Goal: Information Seeking & Learning: Find specific fact

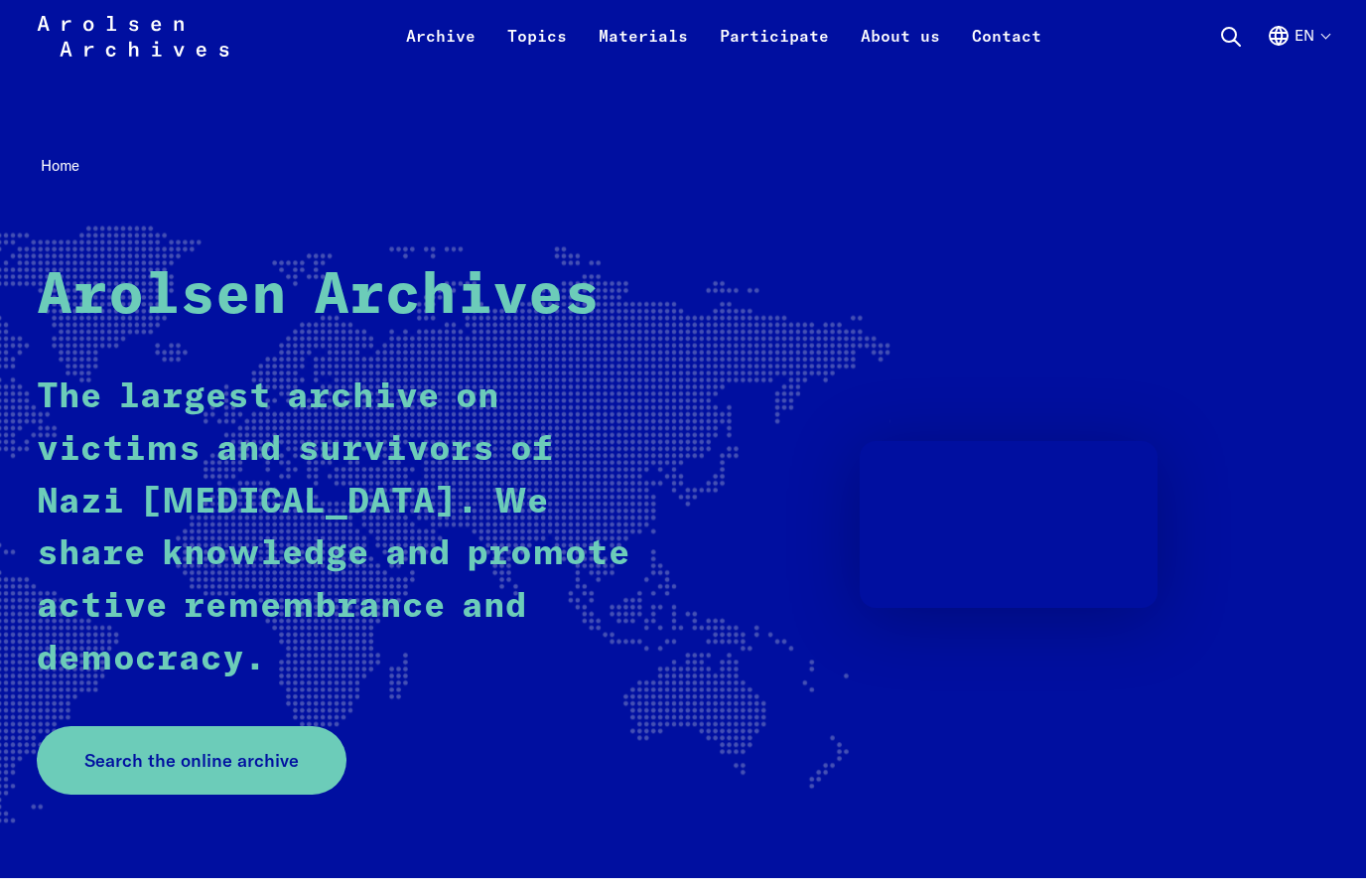
scroll to position [133, 0]
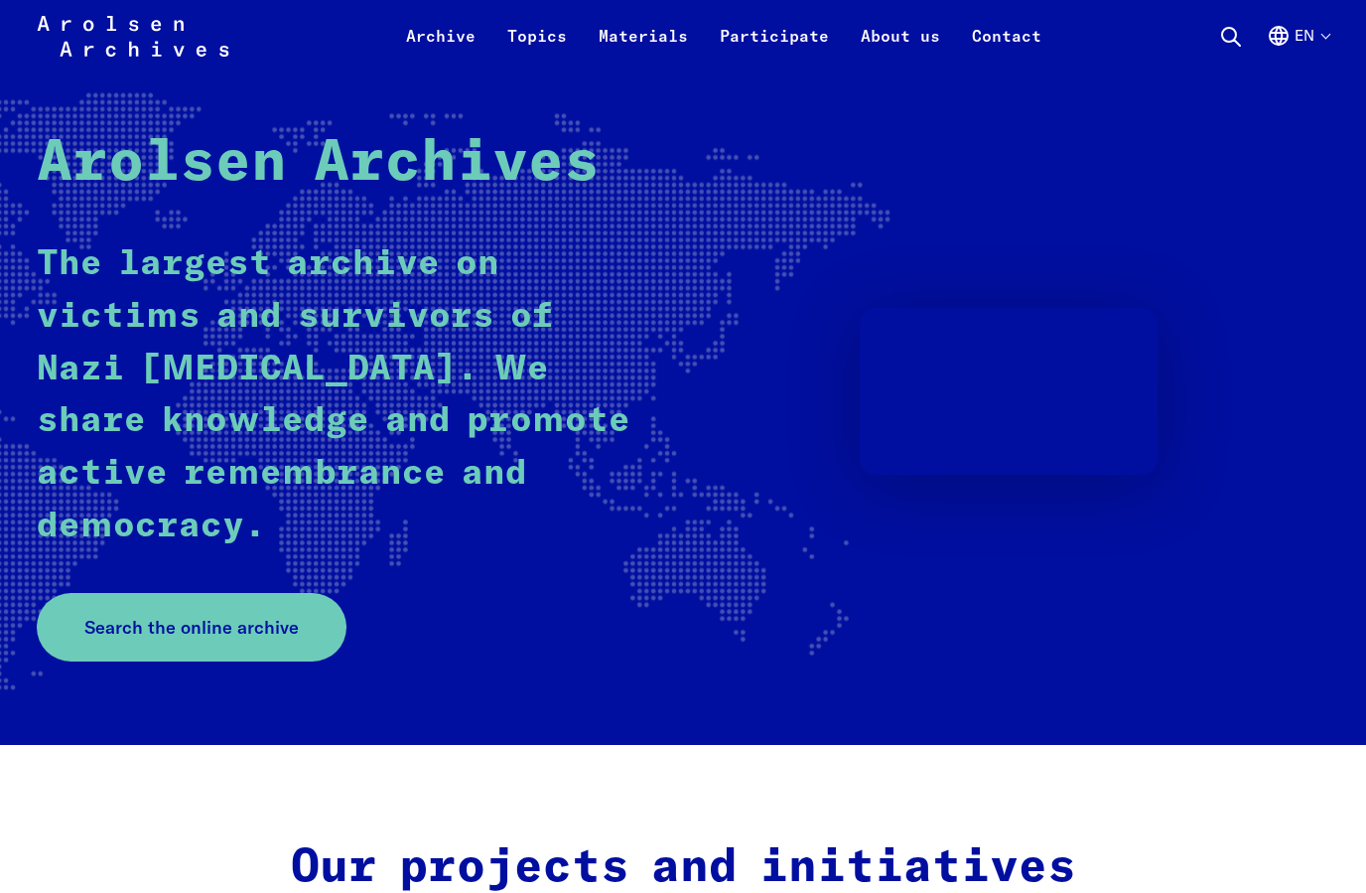
click at [257, 614] on span "Search the online archive" at bounding box center [191, 627] width 214 height 27
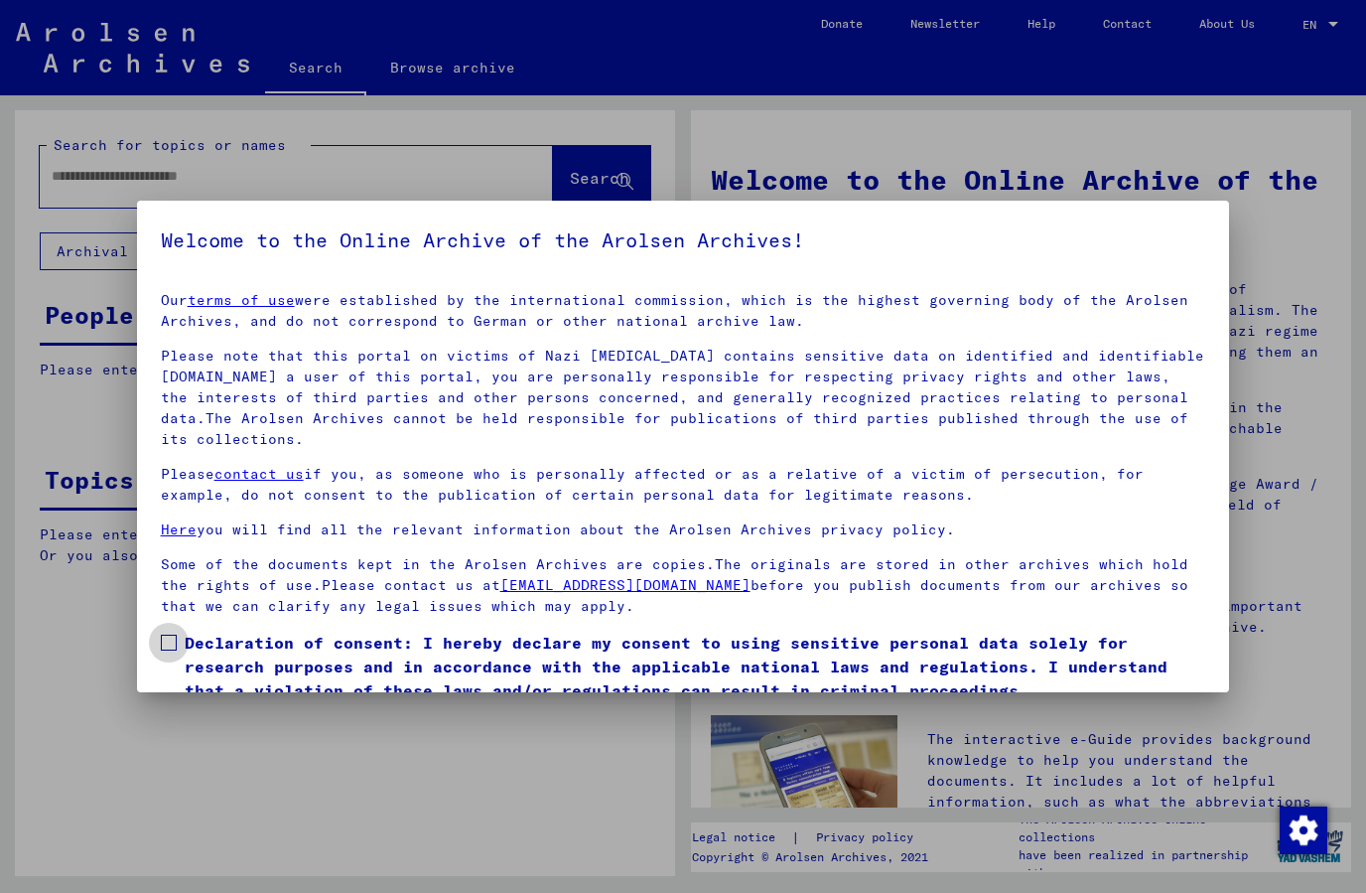
click at [169, 646] on span at bounding box center [169, 643] width 16 height 16
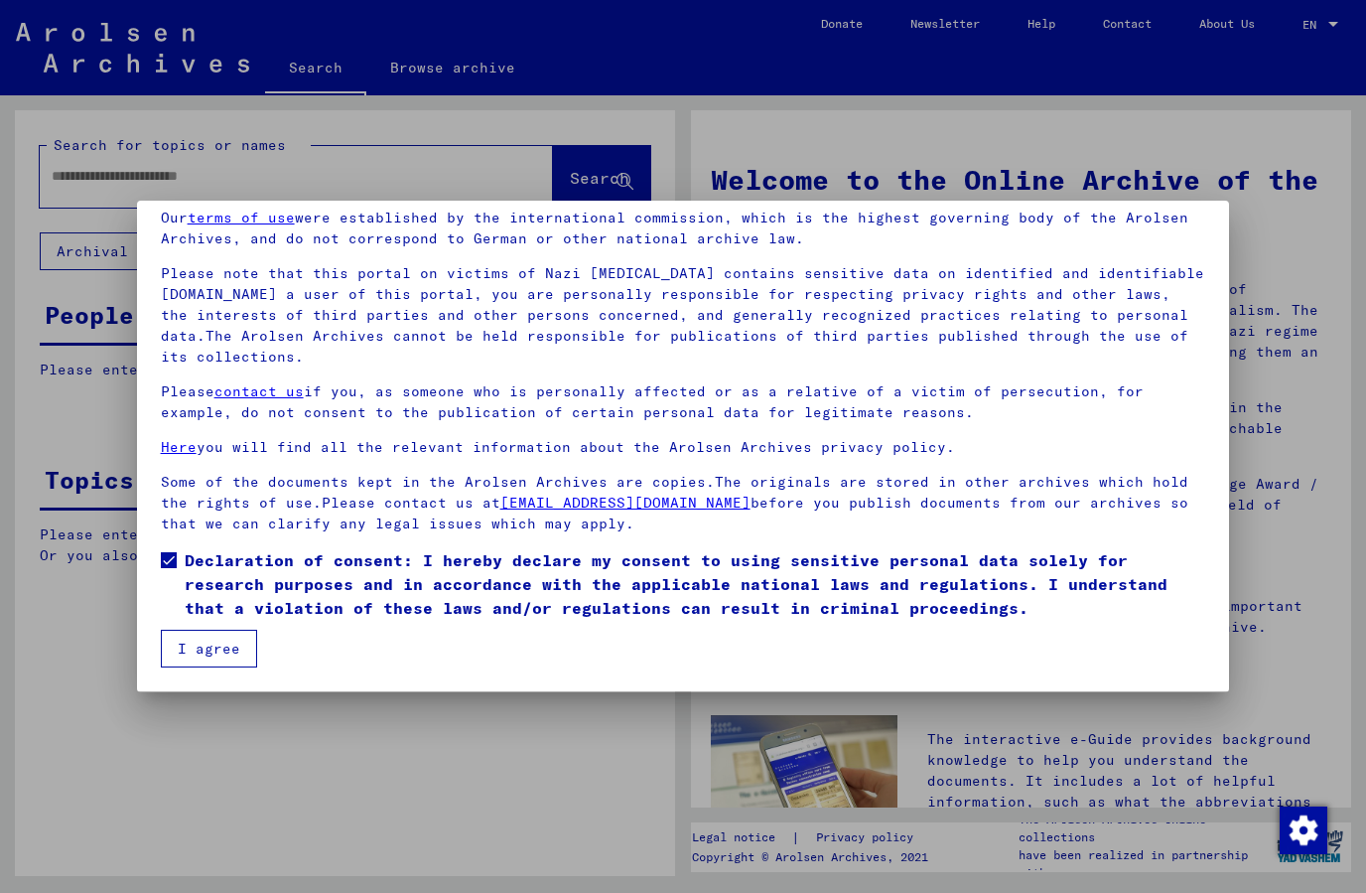
scroll to position [82, 0]
click at [223, 654] on button "I agree" at bounding box center [209, 649] width 96 height 38
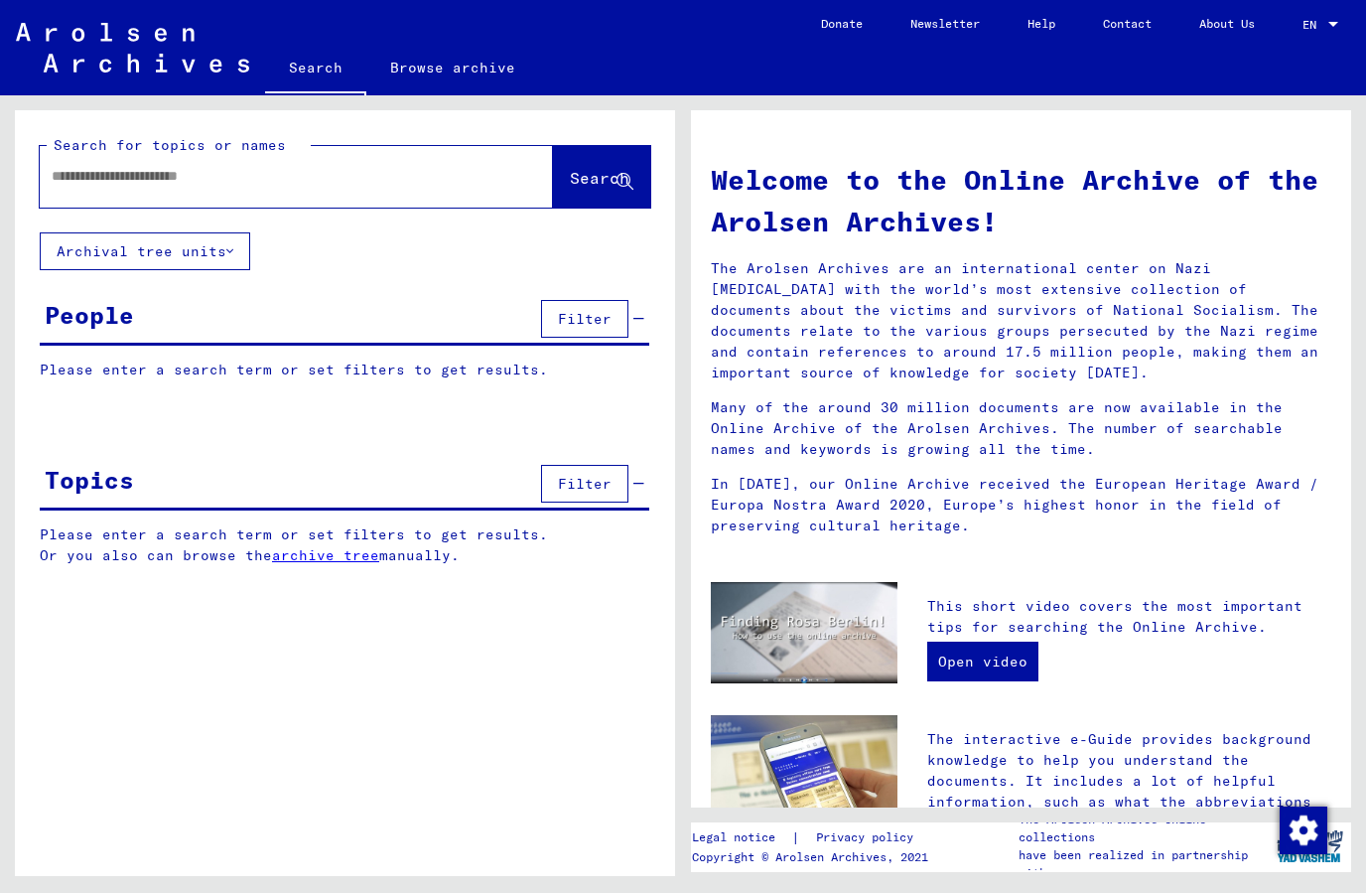
click at [395, 184] on input "text" at bounding box center [273, 176] width 442 height 21
type input "**********"
click at [590, 180] on span "Search" at bounding box center [600, 178] width 60 height 20
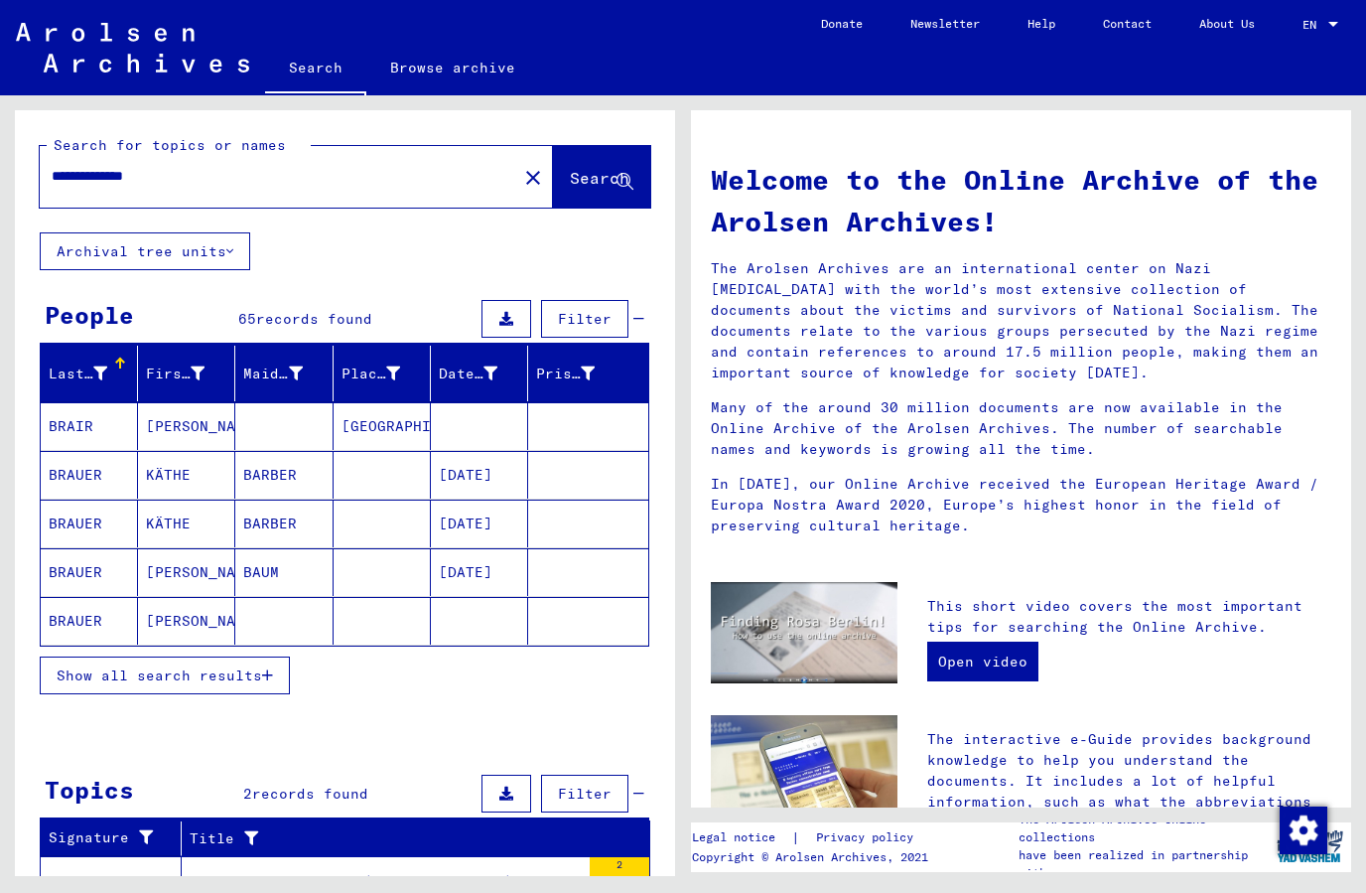
click at [256, 690] on button "Show all search results" at bounding box center [165, 675] width 250 height 38
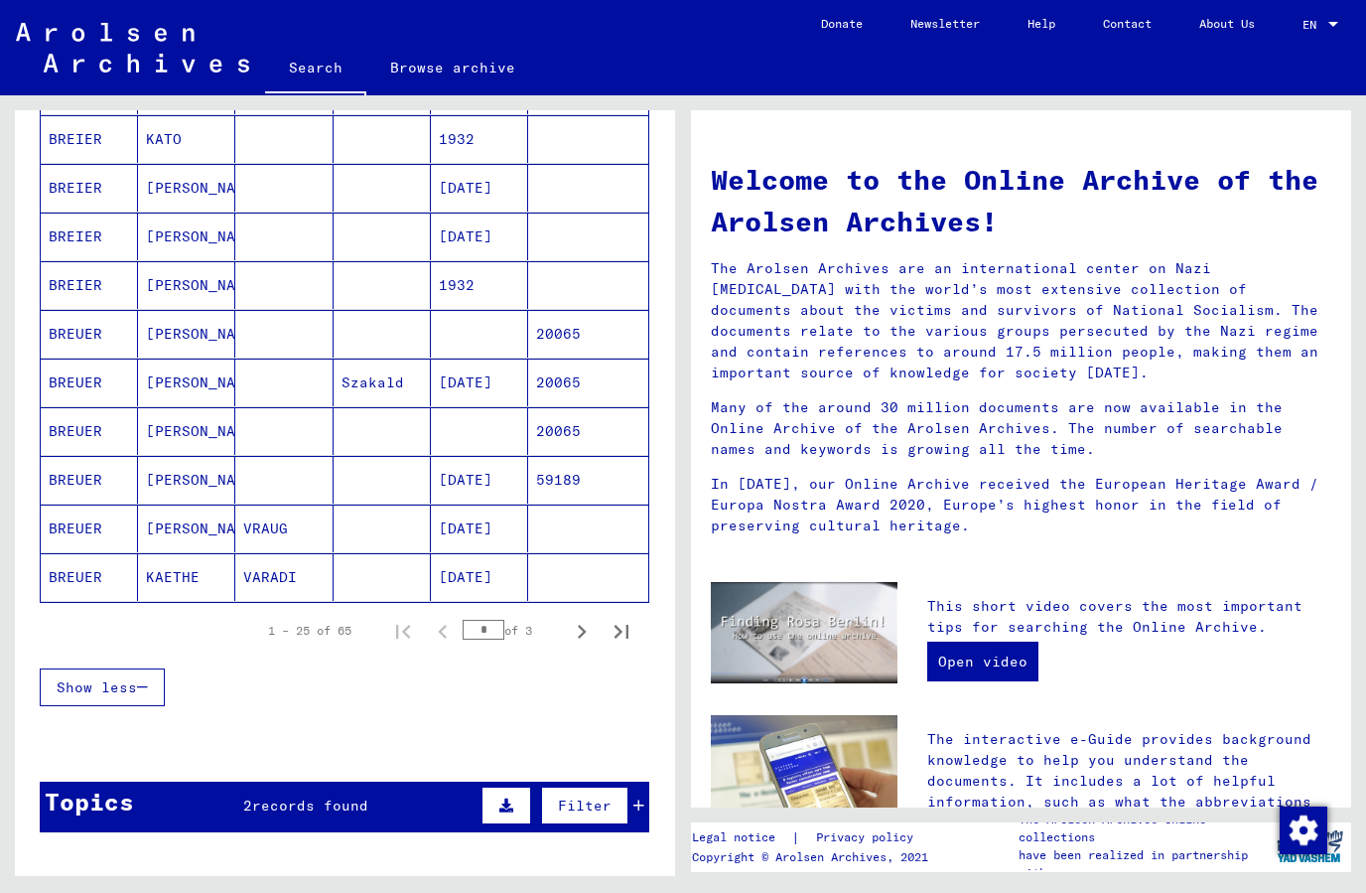
scroll to position [1026, 0]
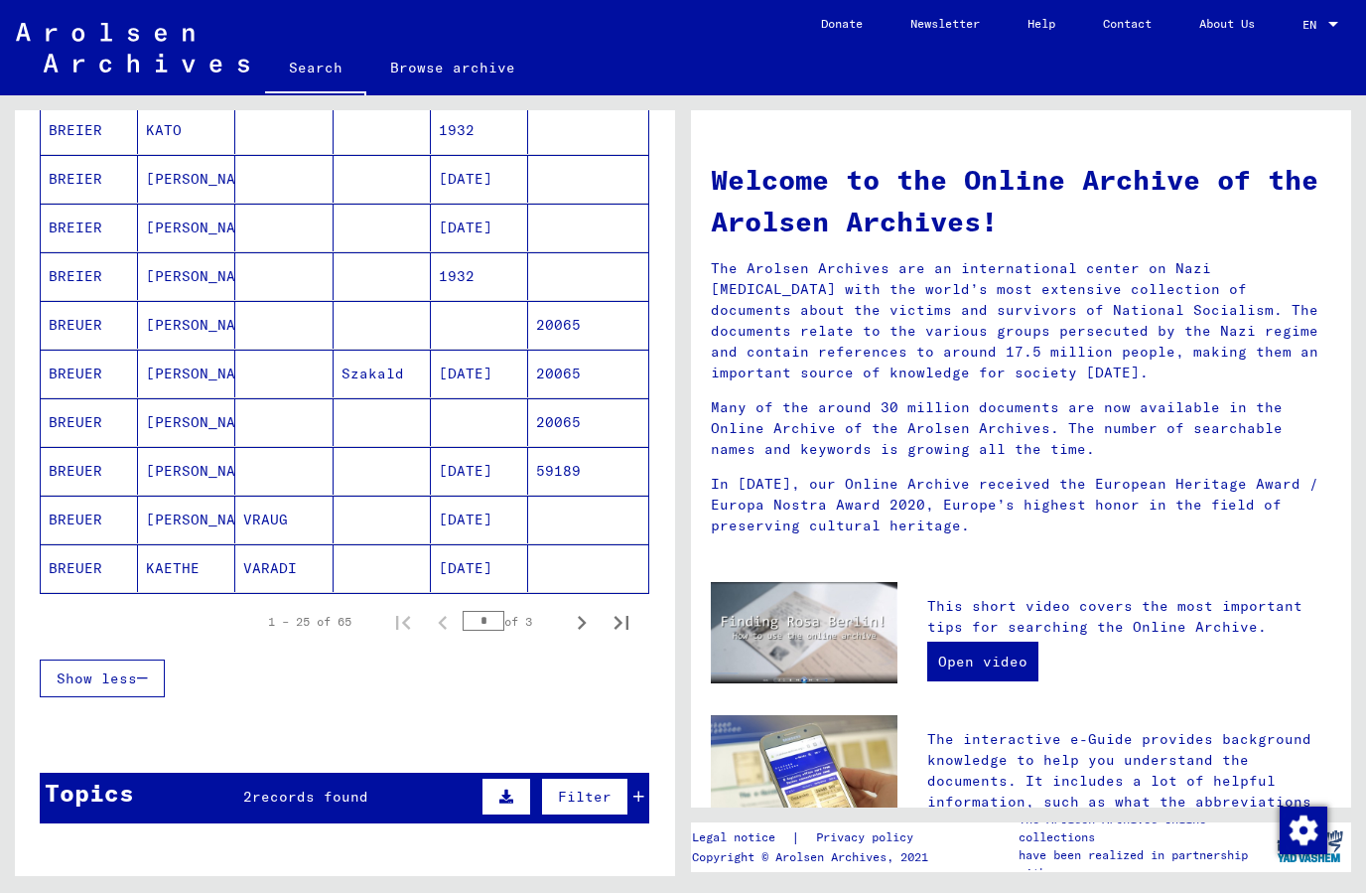
click at [582, 617] on icon "Next page" at bounding box center [582, 623] width 28 height 28
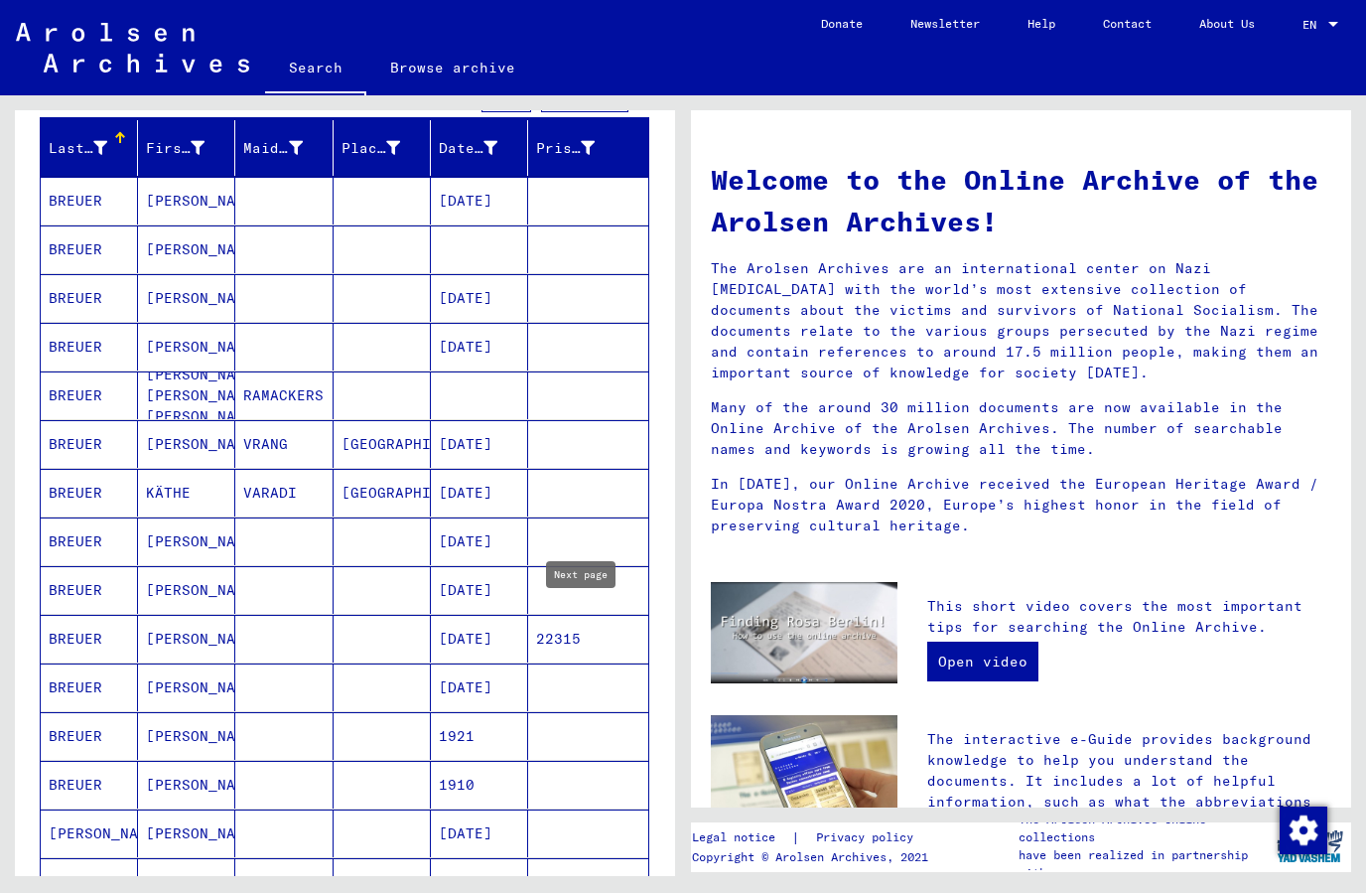
scroll to position [222, 0]
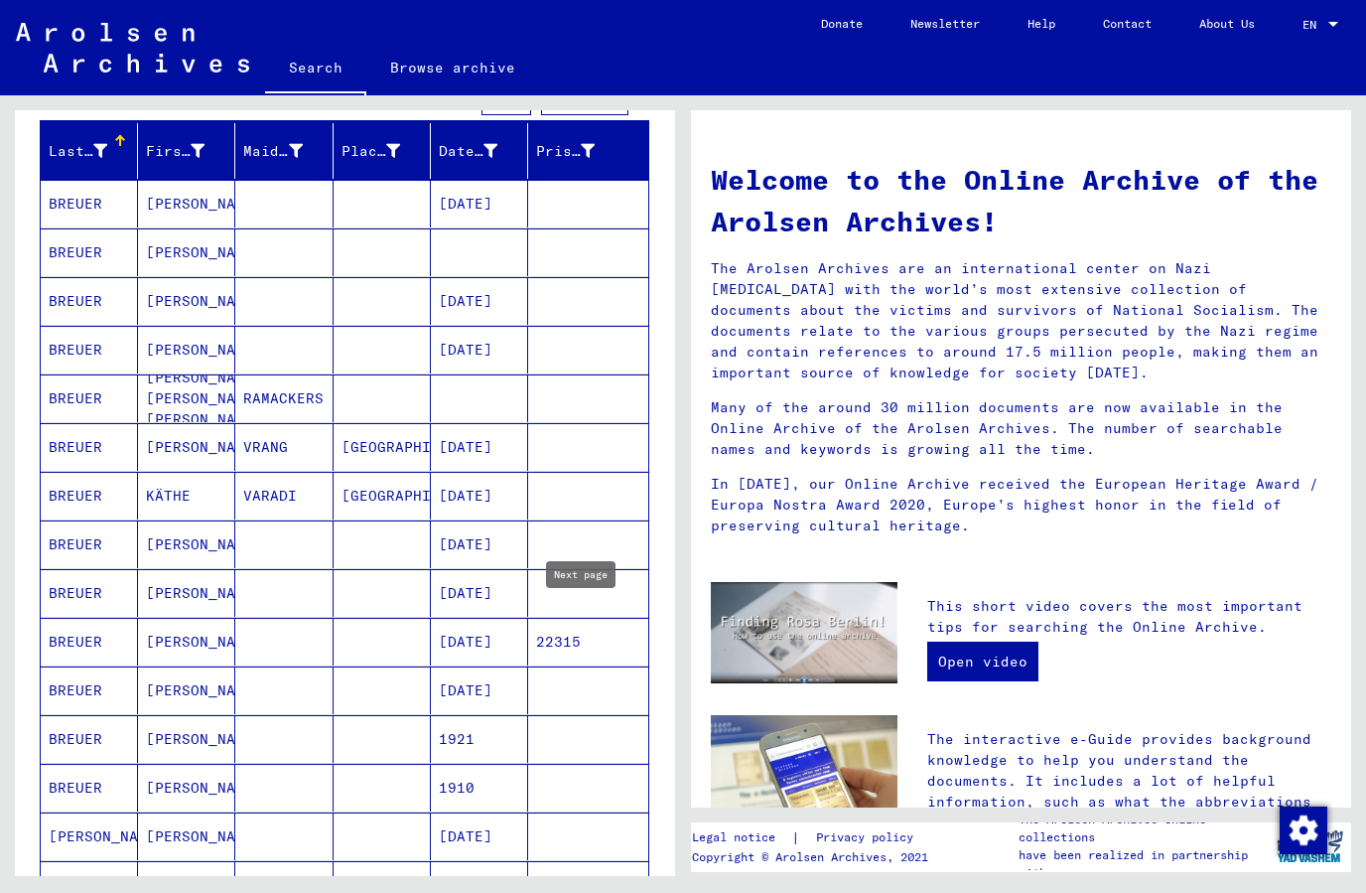
click at [507, 345] on mat-cell "[DATE]" at bounding box center [479, 350] width 97 height 48
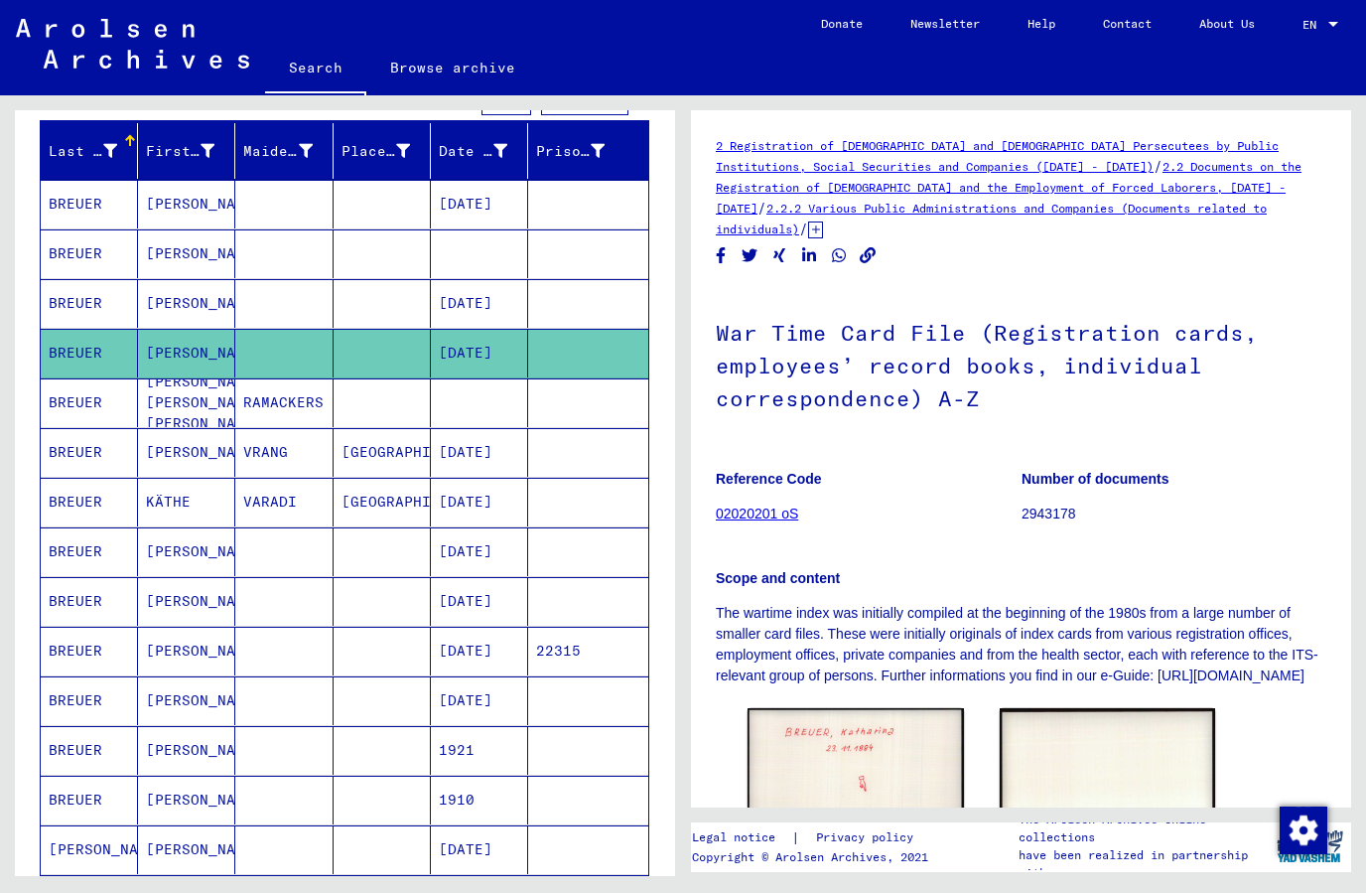
click at [918, 767] on img at bounding box center [856, 784] width 216 height 153
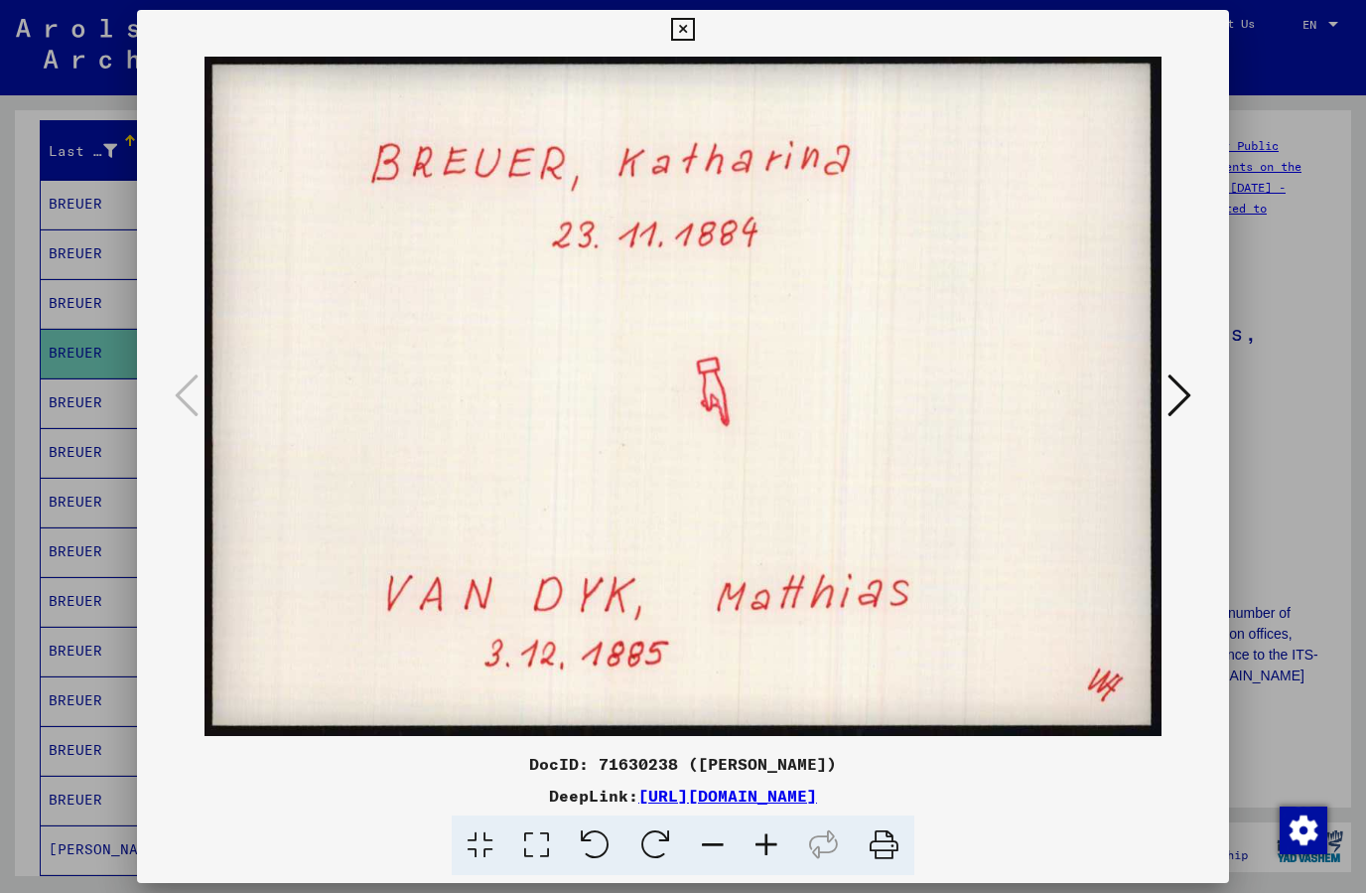
click at [1198, 396] on button at bounding box center [1180, 396] width 36 height 57
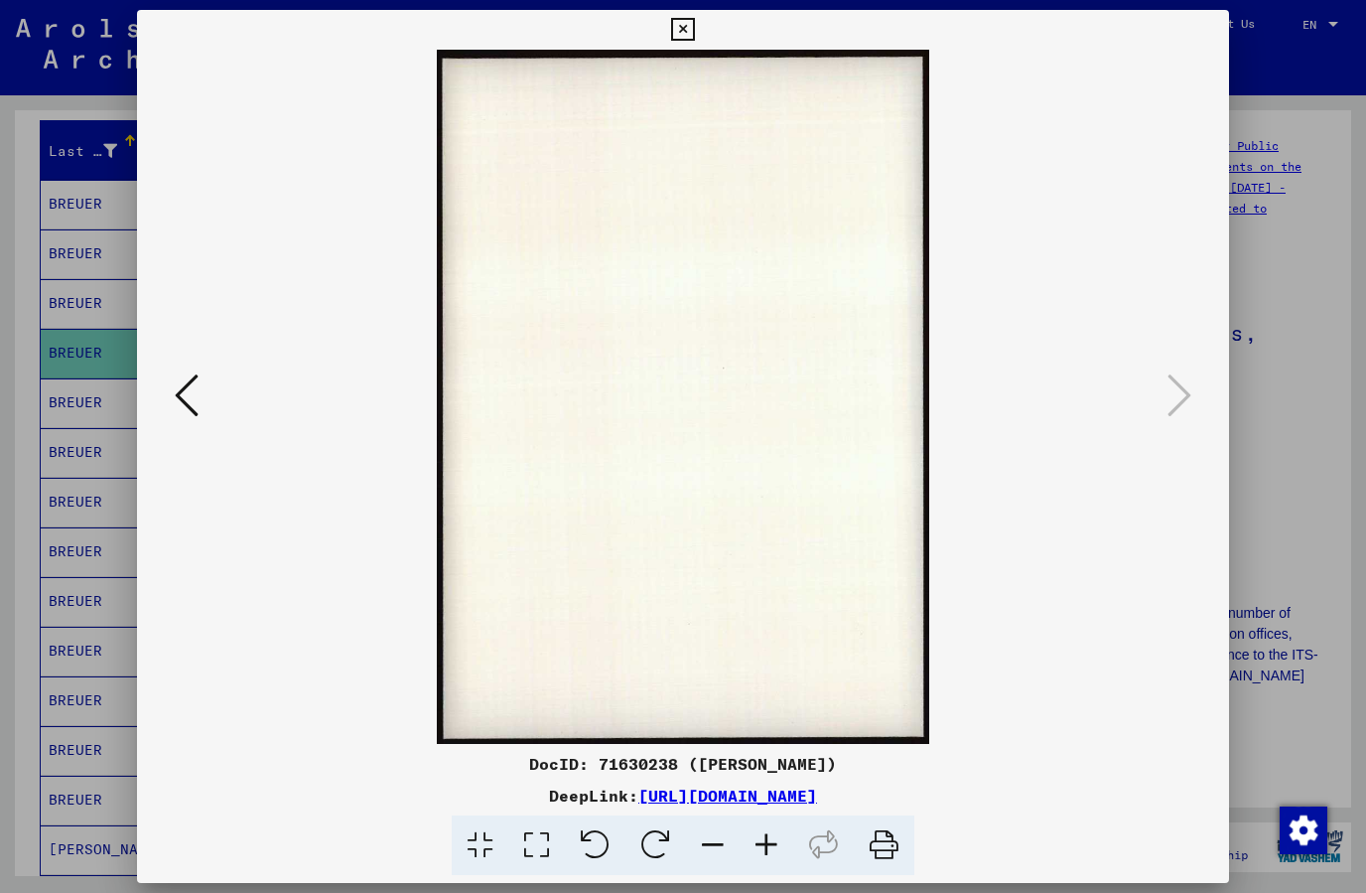
click at [694, 30] on icon at bounding box center [682, 30] width 23 height 24
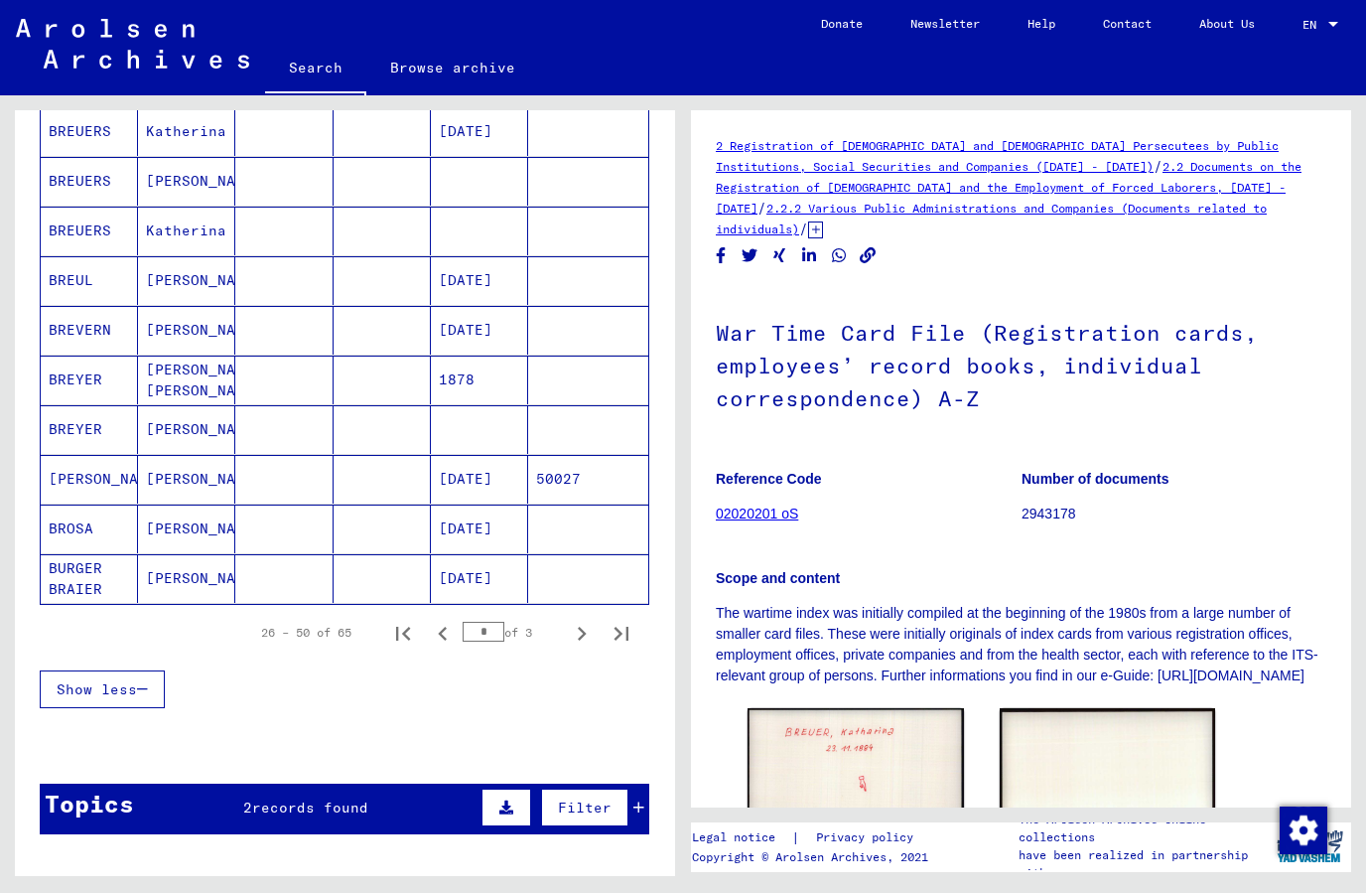
scroll to position [1042, 0]
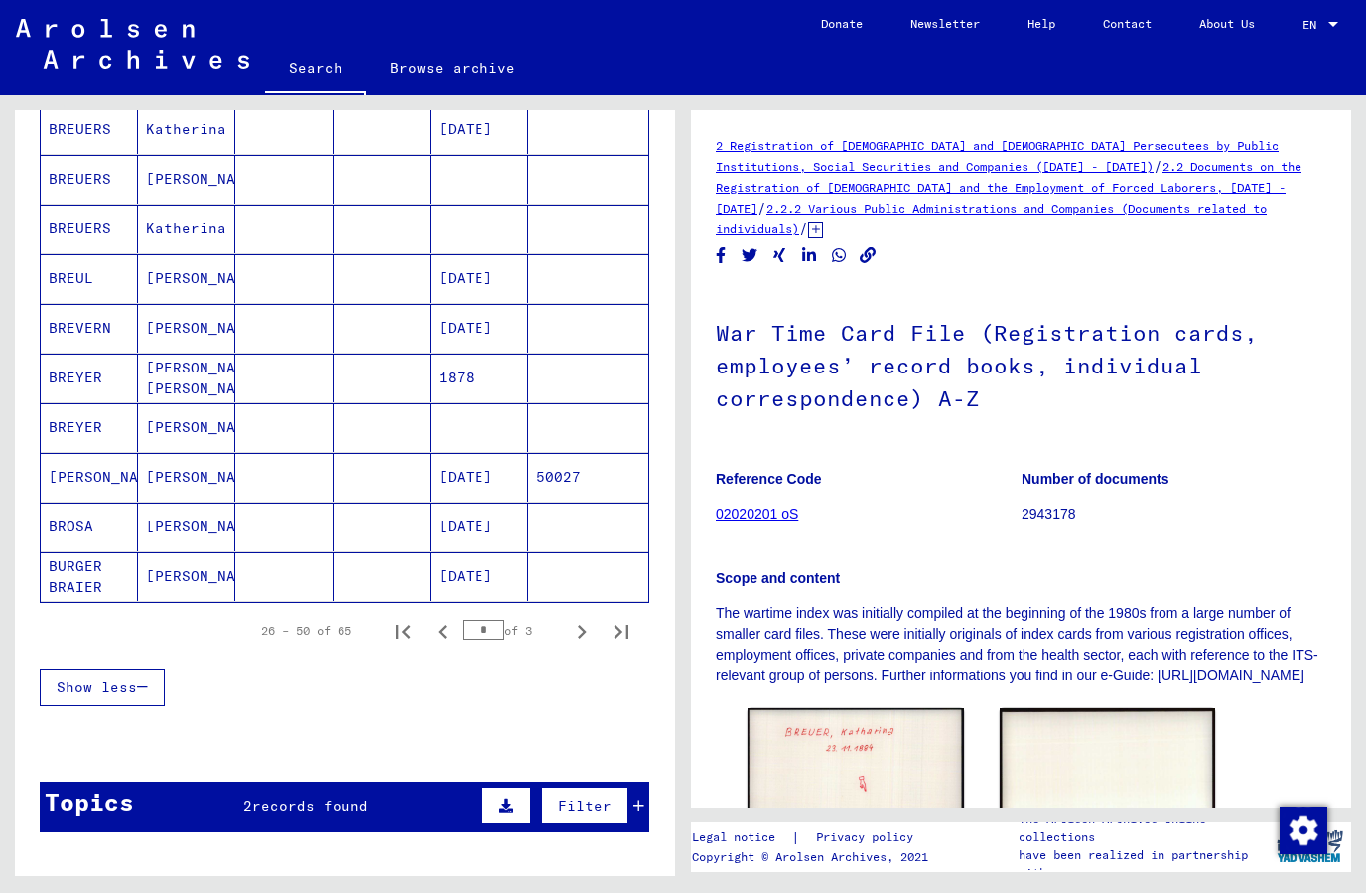
click at [581, 629] on icon "Next page" at bounding box center [582, 632] width 9 height 14
type input "*"
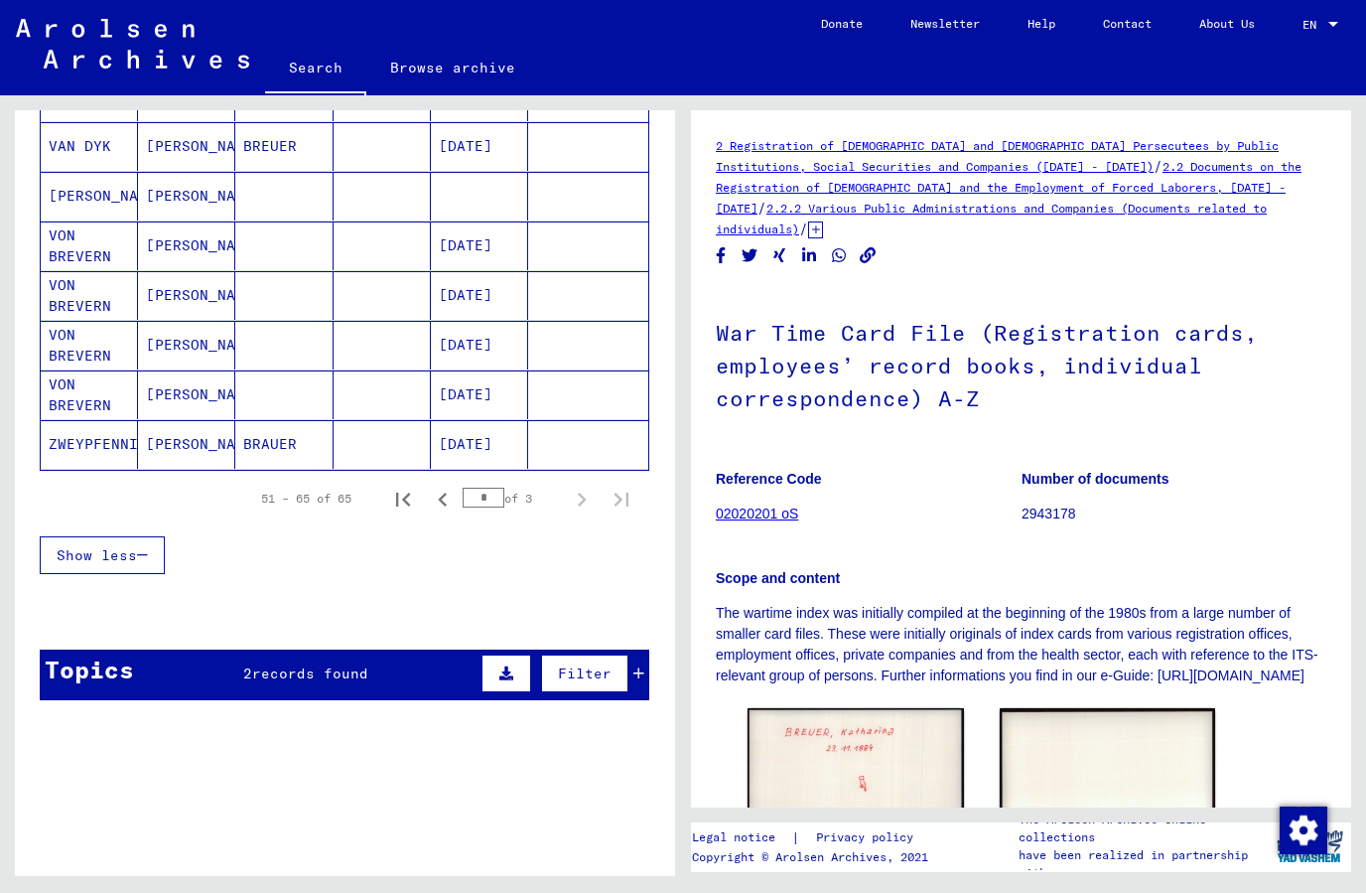
scroll to position [675, 0]
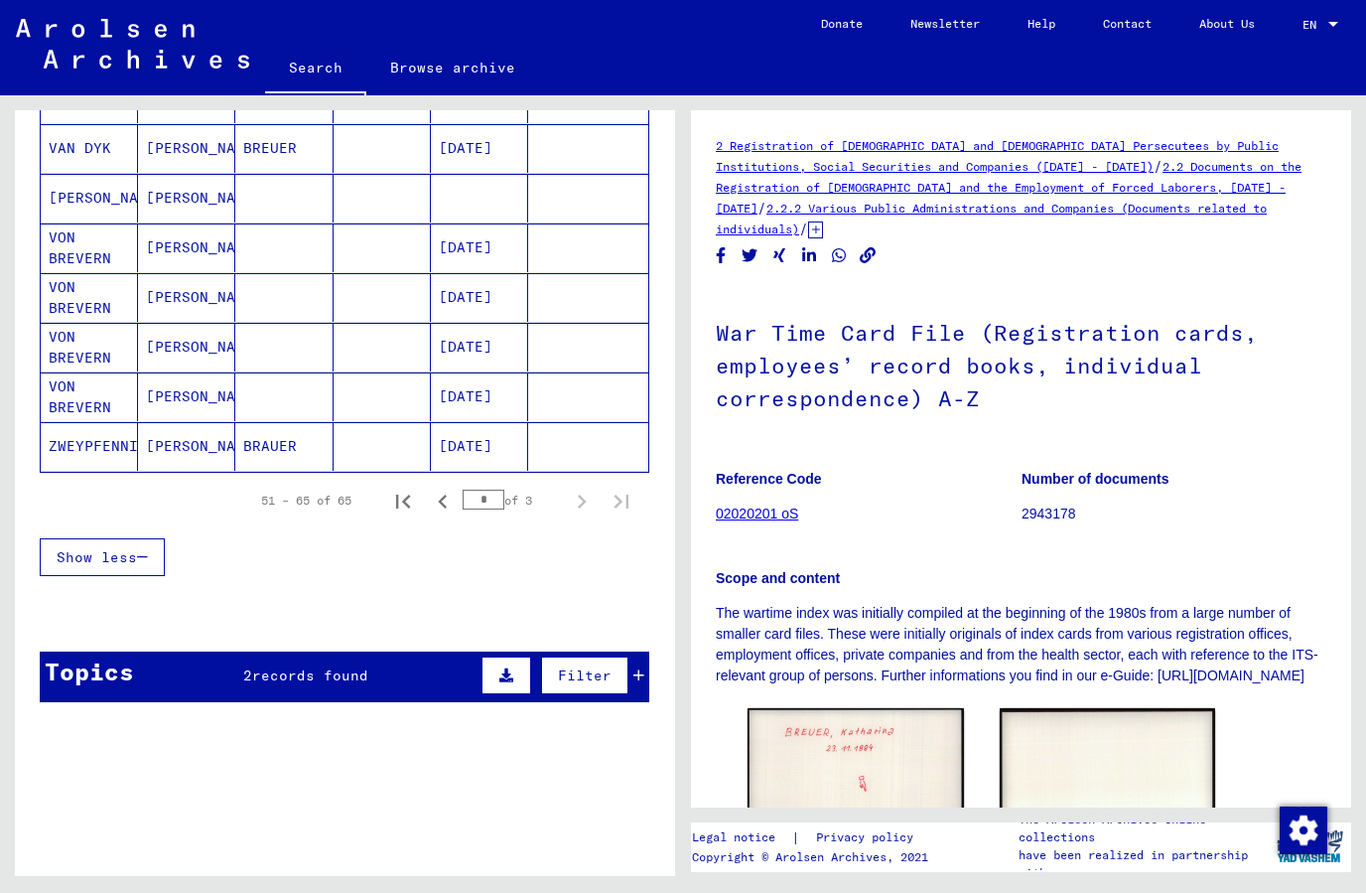
click at [400, 672] on div "Topics 2 records found Filter" at bounding box center [345, 676] width 610 height 51
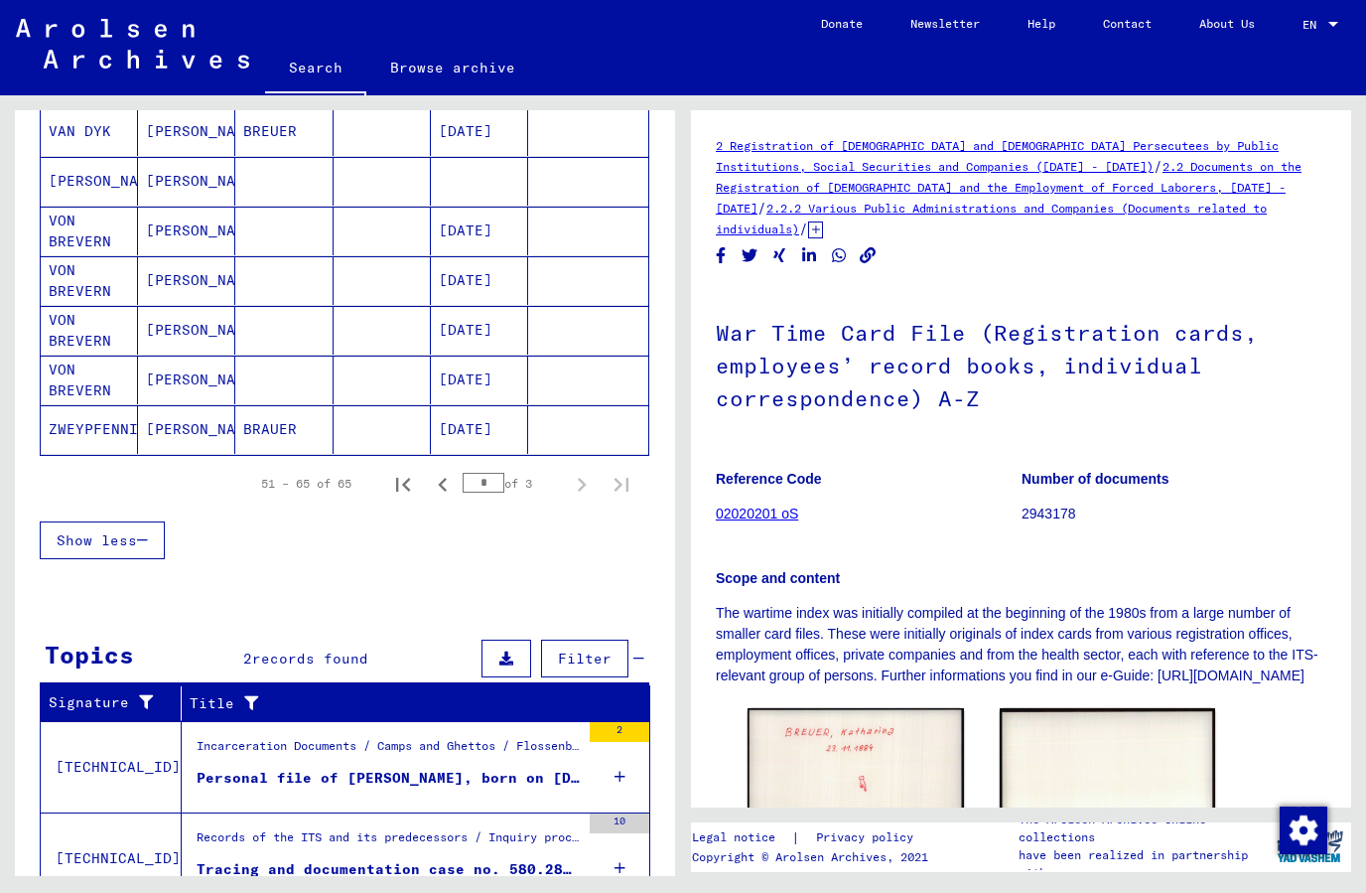
scroll to position [691, 0]
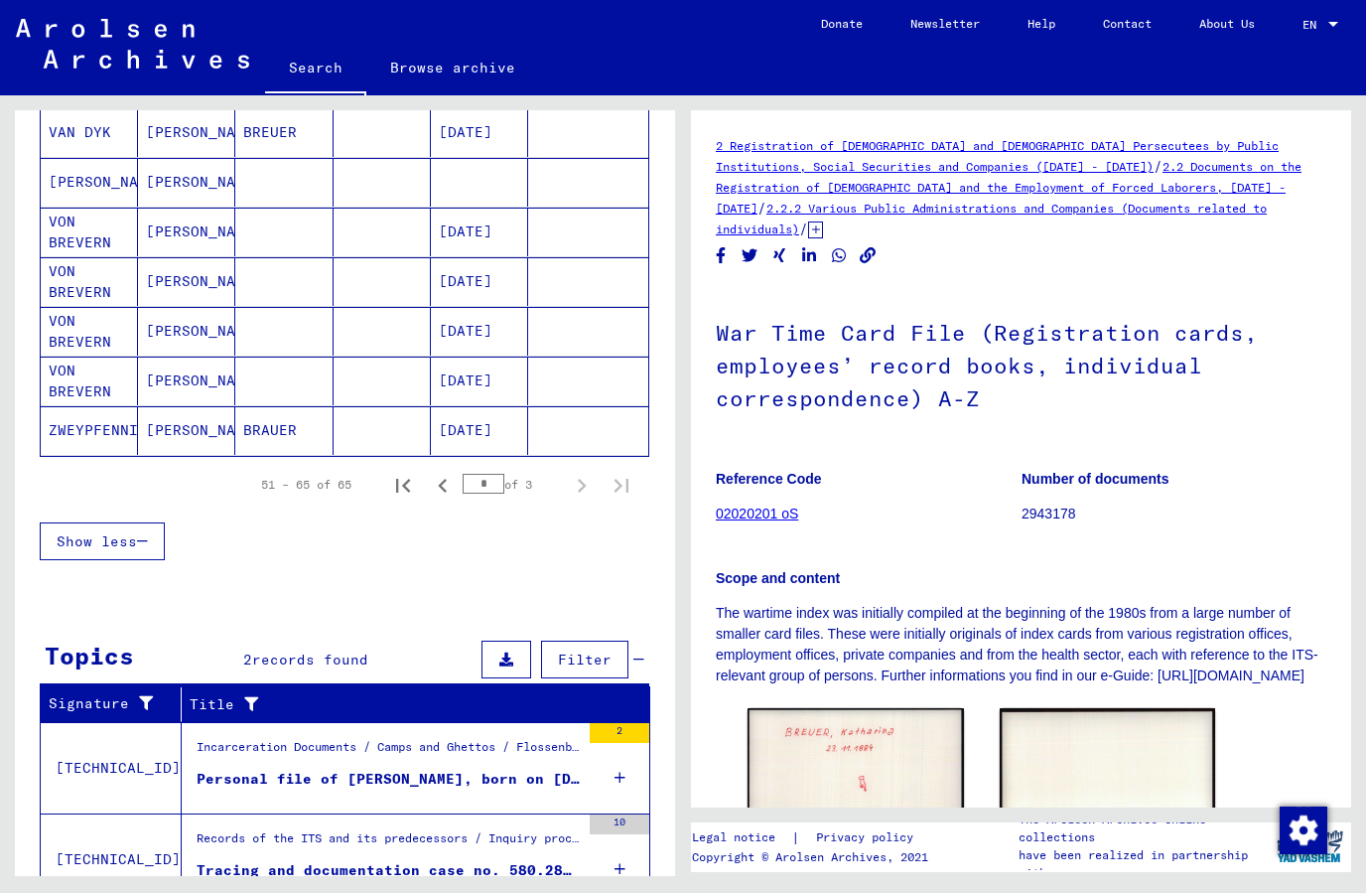
click at [616, 780] on icon at bounding box center [620, 778] width 11 height 70
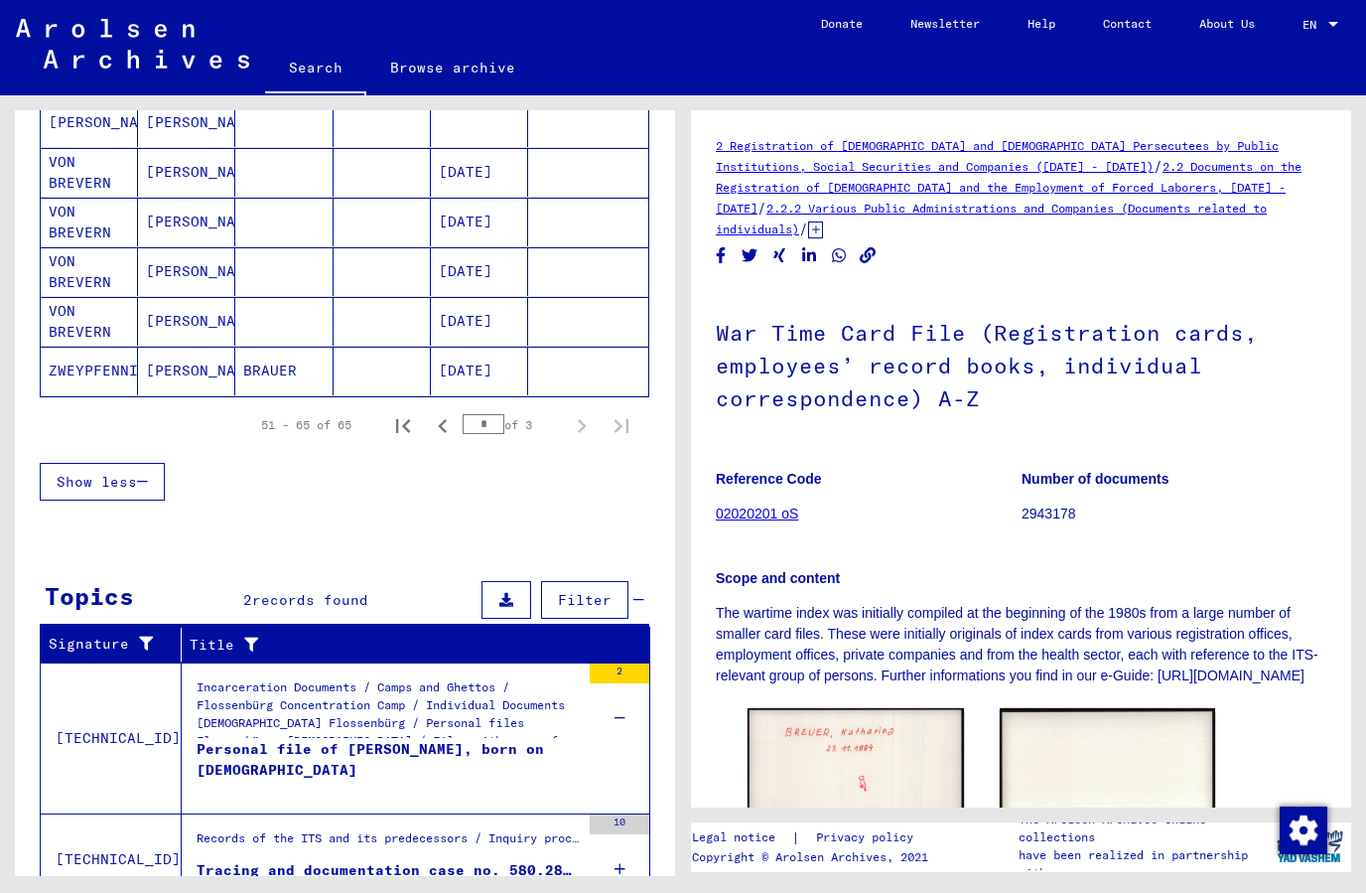
scroll to position [33, 0]
